Goal: Task Accomplishment & Management: Manage account settings

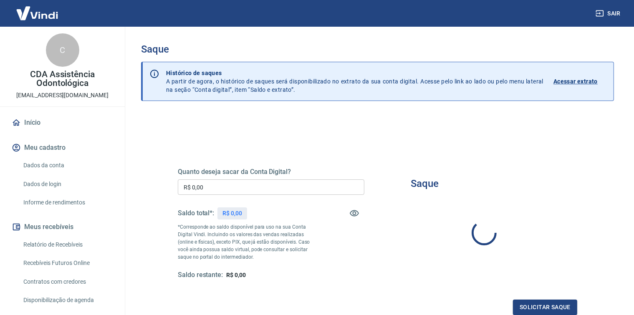
type input "R$ 0,00"
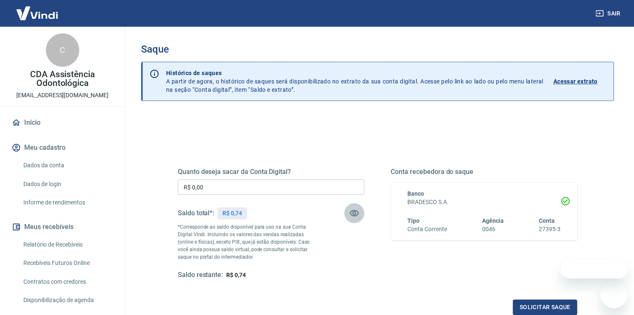
click at [350, 211] on icon "button" at bounding box center [354, 213] width 10 height 10
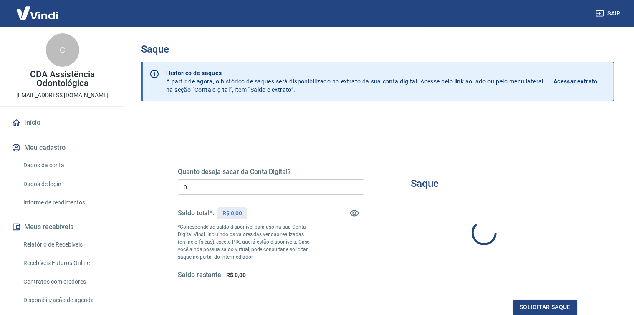
type input "R$ 0,00"
